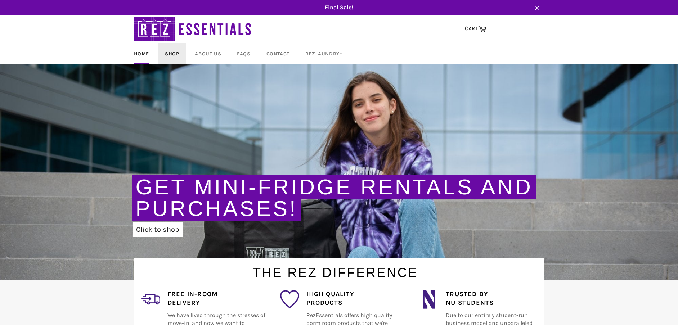
click at [174, 53] on link "Shop" at bounding box center [172, 53] width 28 height 21
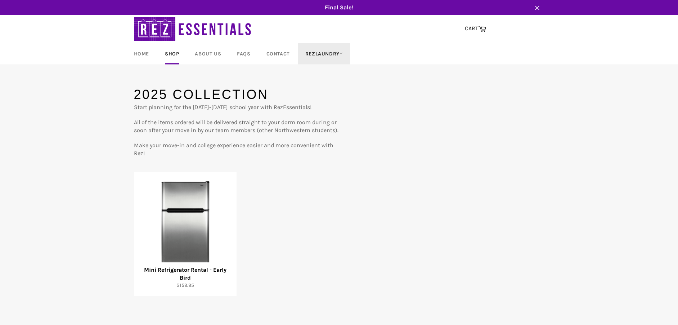
click at [340, 53] on icon at bounding box center [341, 53] width 3 height 3
click at [235, 73] on div "Final Sale! Close Site navigation Search CART Cart Menu" at bounding box center [339, 214] width 678 height 428
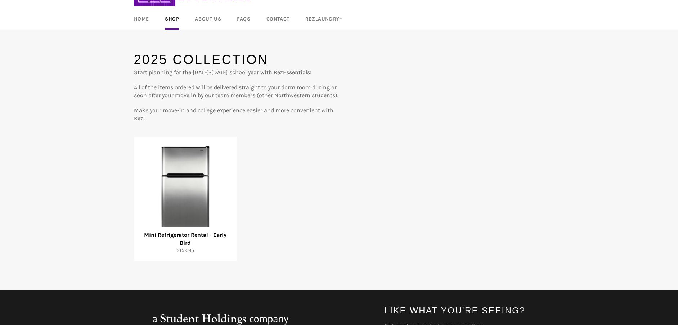
scroll to position [103, 0]
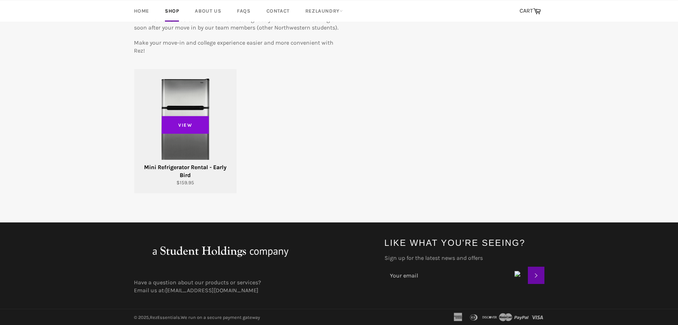
click at [186, 124] on span "View" at bounding box center [186, 125] width 48 height 18
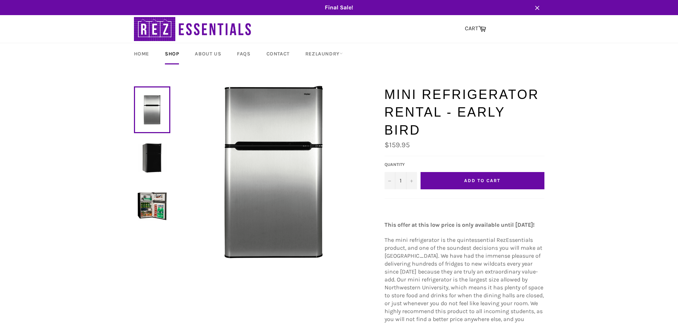
click at [151, 163] on img at bounding box center [152, 157] width 29 height 29
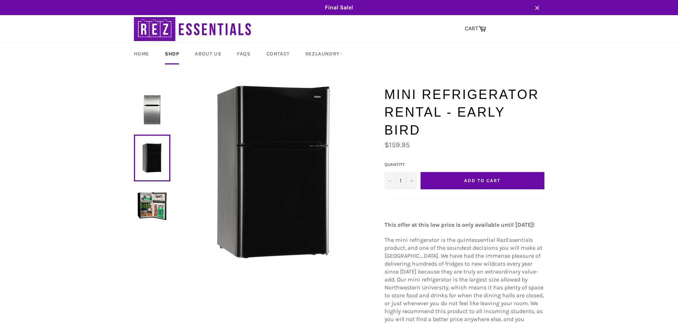
click at [162, 209] on img at bounding box center [152, 206] width 29 height 29
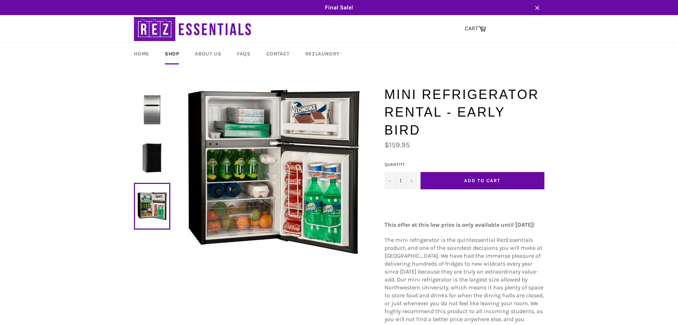
click at [153, 107] on img at bounding box center [152, 109] width 29 height 29
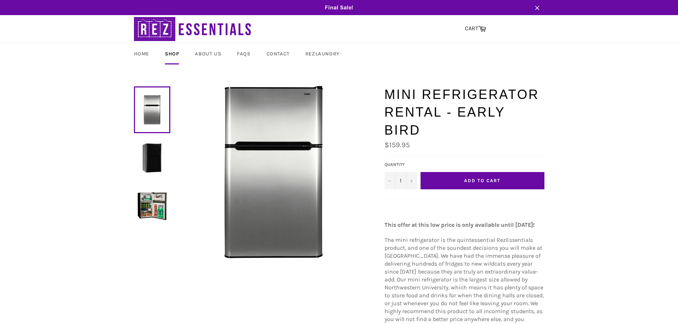
click at [155, 204] on img at bounding box center [152, 206] width 29 height 29
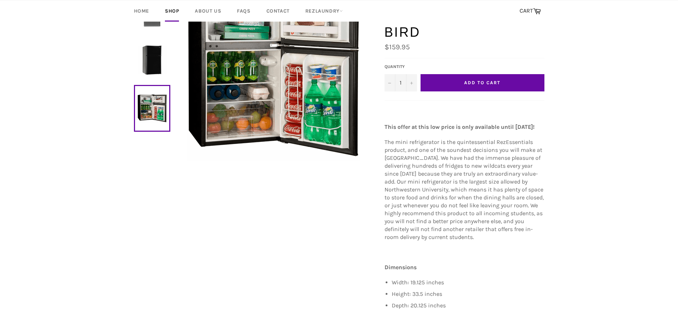
scroll to position [108, 0]
